Goal: Subscribe to service/newsletter

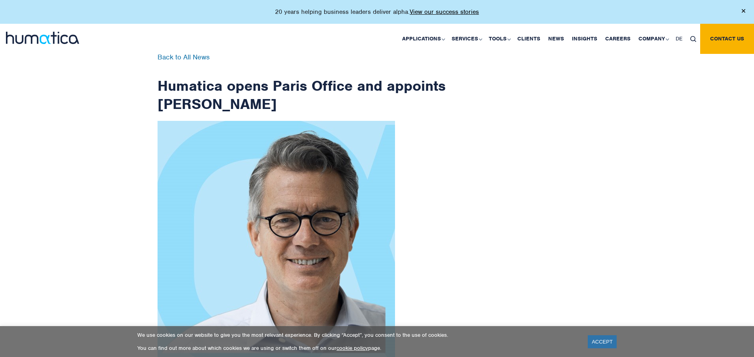
scroll to position [1262, 0]
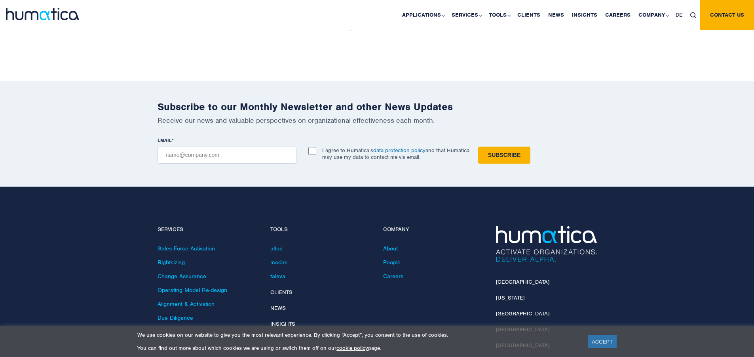
checkbox input "true"
type input "[EMAIL_ADDRESS][DOMAIN_NAME]"
click at [478, 146] on input "Subscribe" at bounding box center [504, 154] width 52 height 17
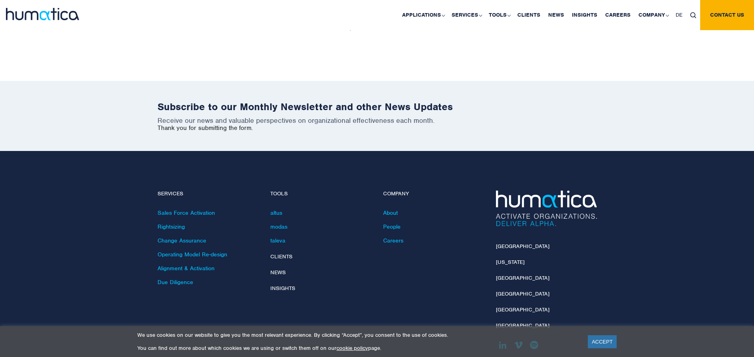
scroll to position [1227, 0]
